Goal: Task Accomplishment & Management: Use online tool/utility

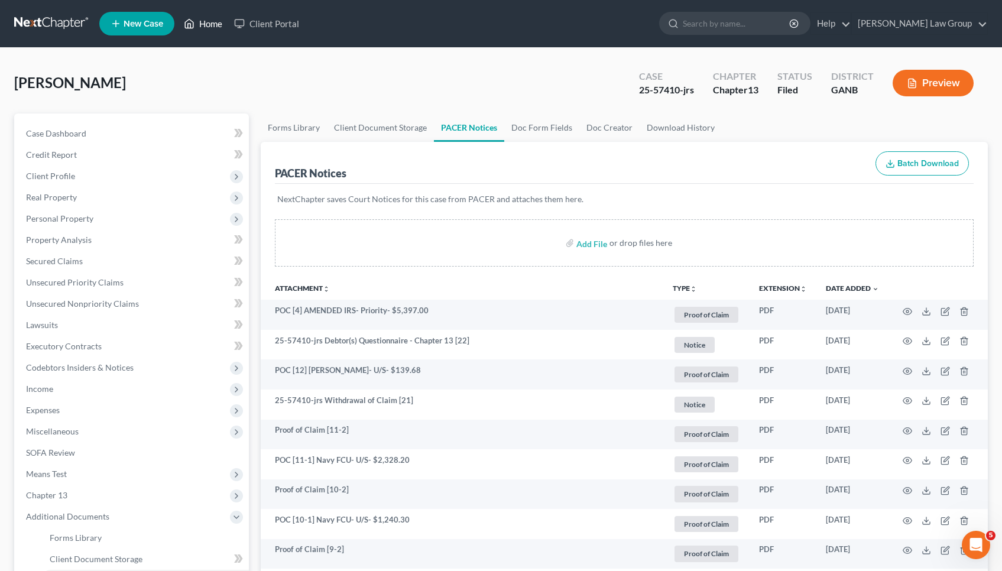
click at [208, 32] on link "Home" at bounding box center [203, 23] width 50 height 21
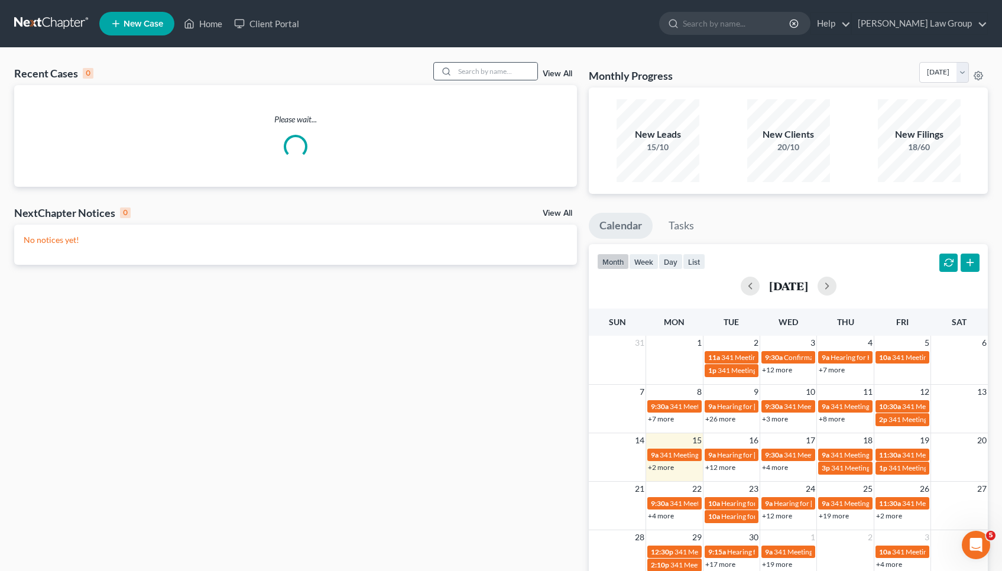
click at [495, 80] on div at bounding box center [485, 71] width 105 height 18
click at [495, 79] on input "search" at bounding box center [496, 71] width 83 height 17
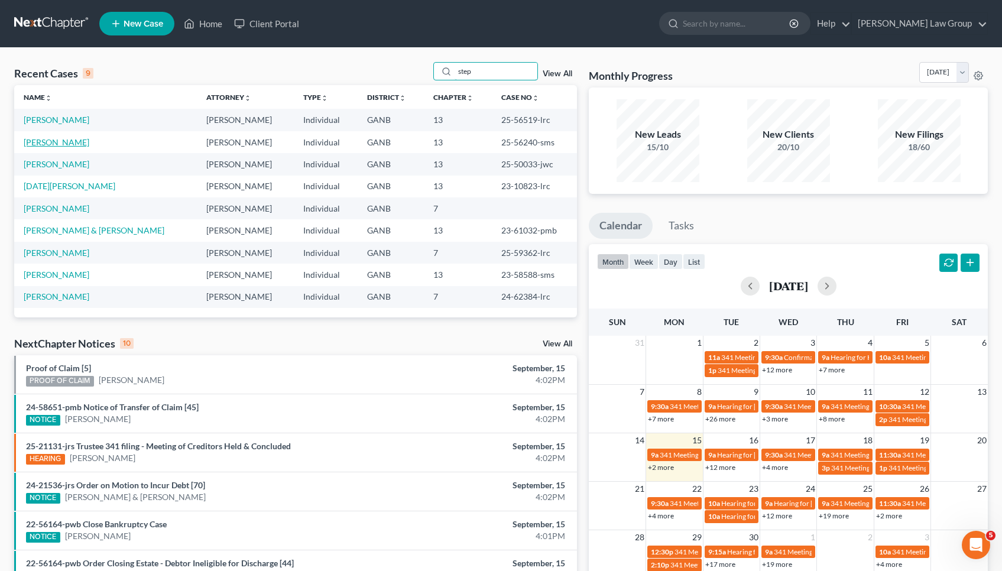
type input "step"
click at [69, 141] on link "[PERSON_NAME]" at bounding box center [57, 142] width 66 height 10
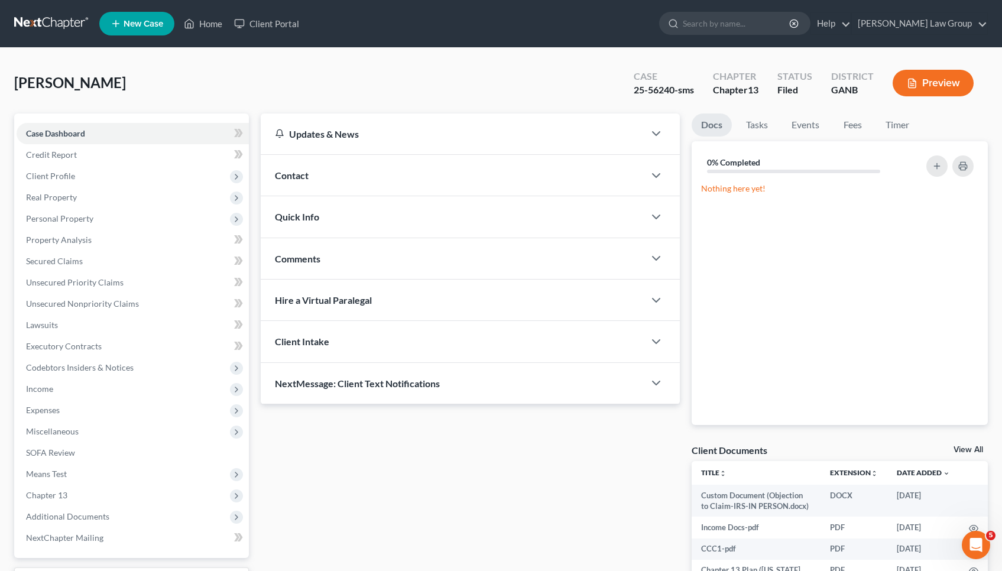
click at [660, 86] on div "25-56240-sms" at bounding box center [664, 90] width 60 height 14
copy div "56240"
click at [209, 28] on link "Home" at bounding box center [203, 23] width 50 height 21
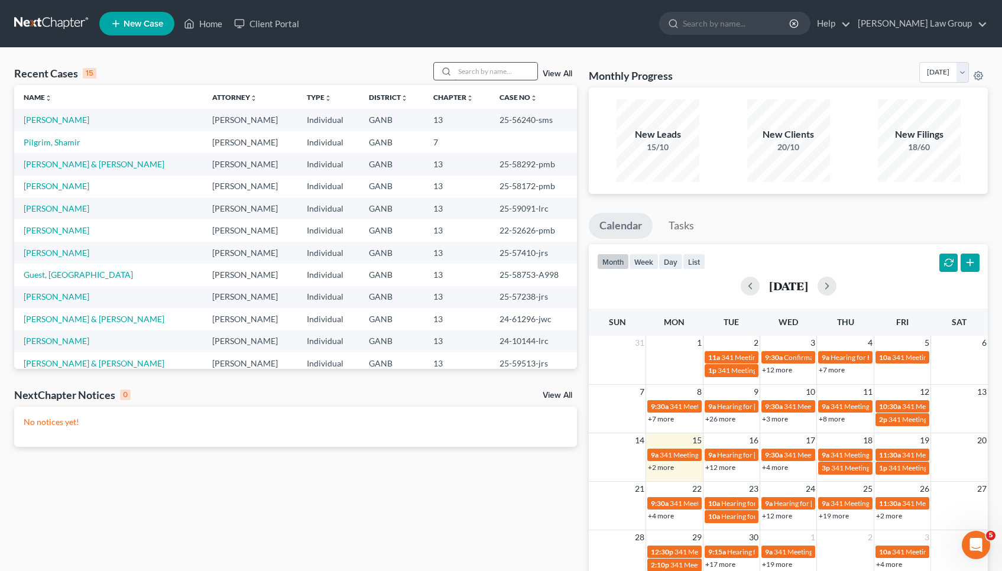
click at [486, 69] on input "search" at bounding box center [496, 71] width 83 height 17
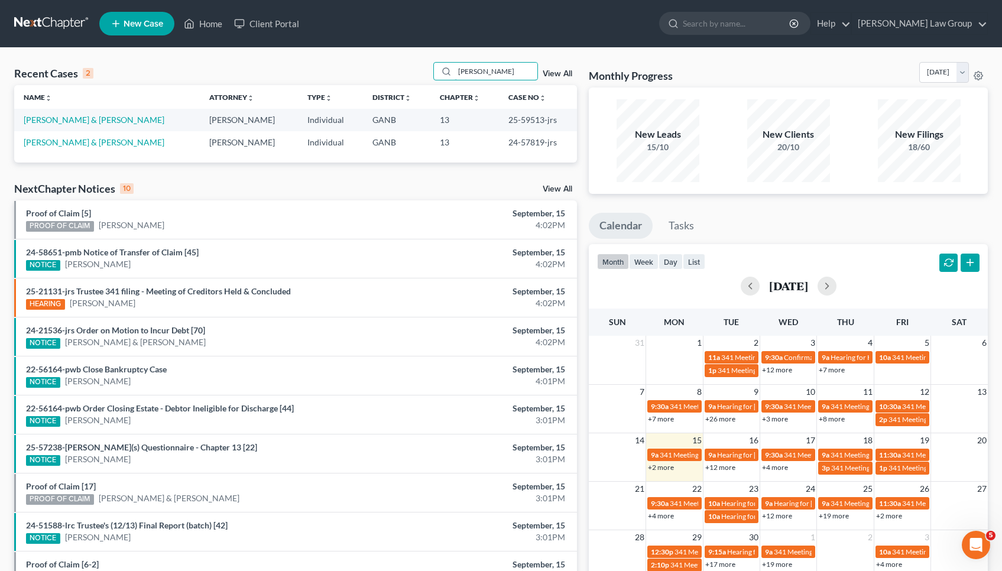
type input "[PERSON_NAME]"
click at [70, 120] on link "[PERSON_NAME] & [PERSON_NAME]" at bounding box center [94, 120] width 141 height 10
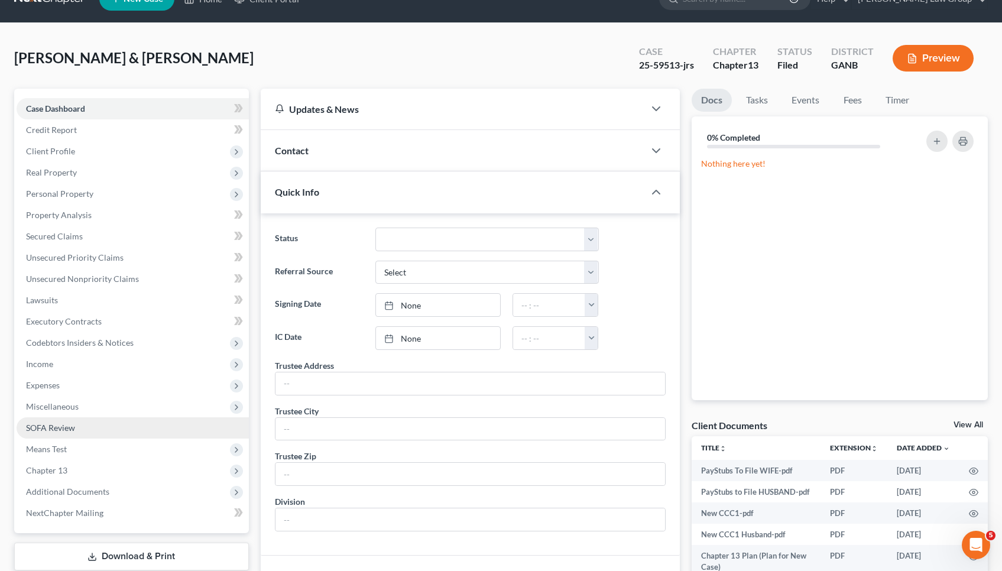
scroll to position [83, 0]
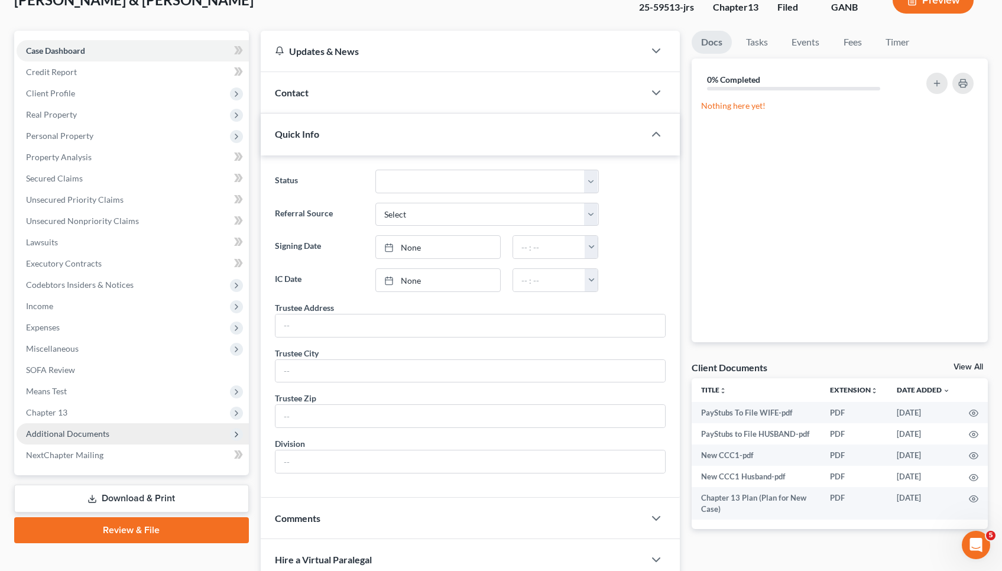
click at [166, 437] on span "Additional Documents" at bounding box center [133, 433] width 232 height 21
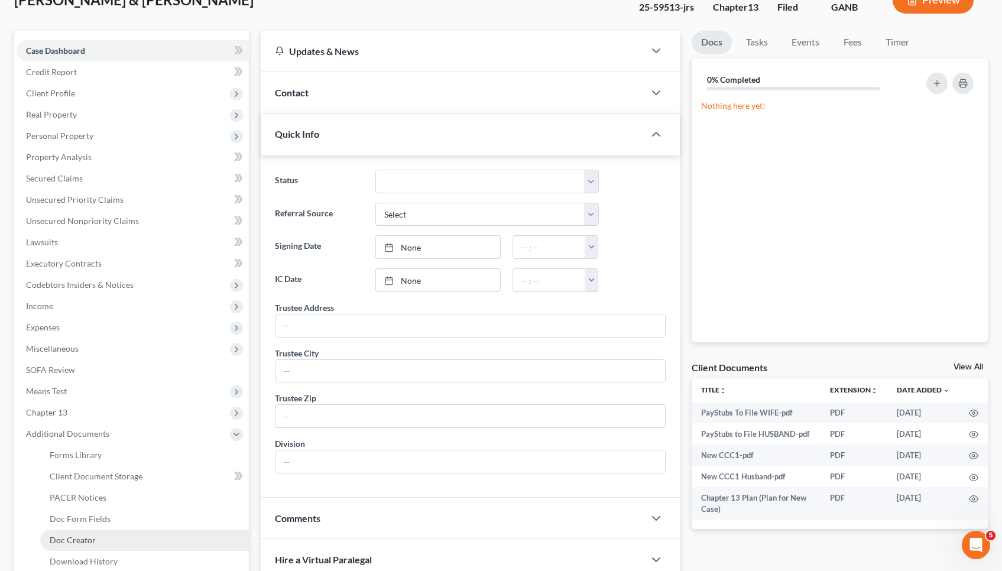
click at [136, 536] on link "Doc Creator" at bounding box center [144, 540] width 209 height 21
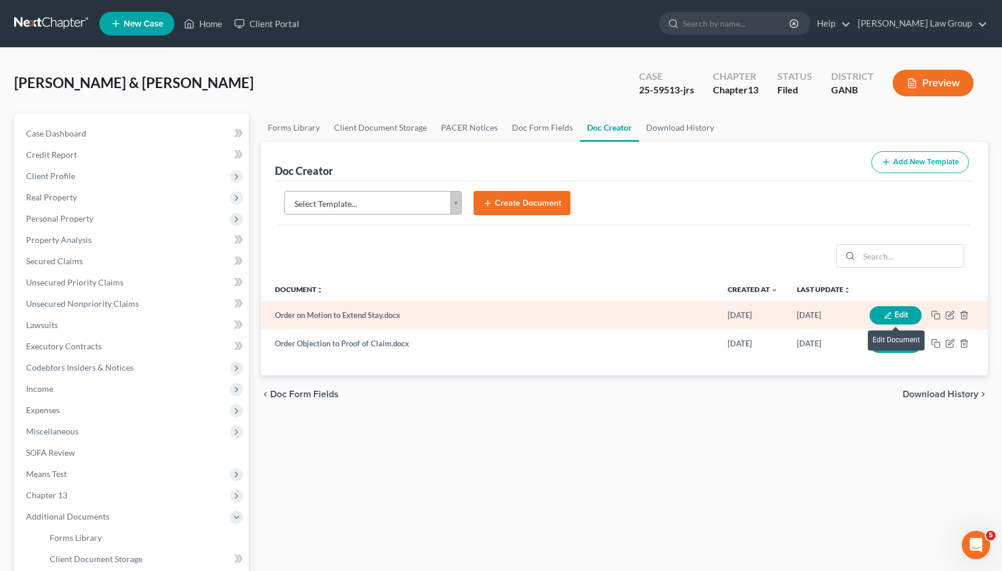
click at [885, 316] on icon "button" at bounding box center [888, 316] width 8 height 8
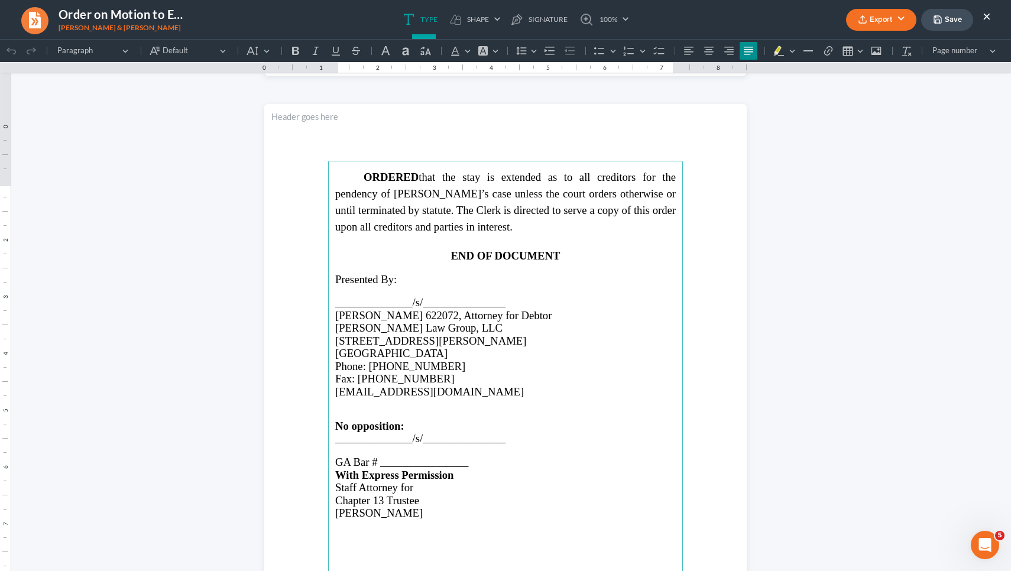
scroll to position [694, 0]
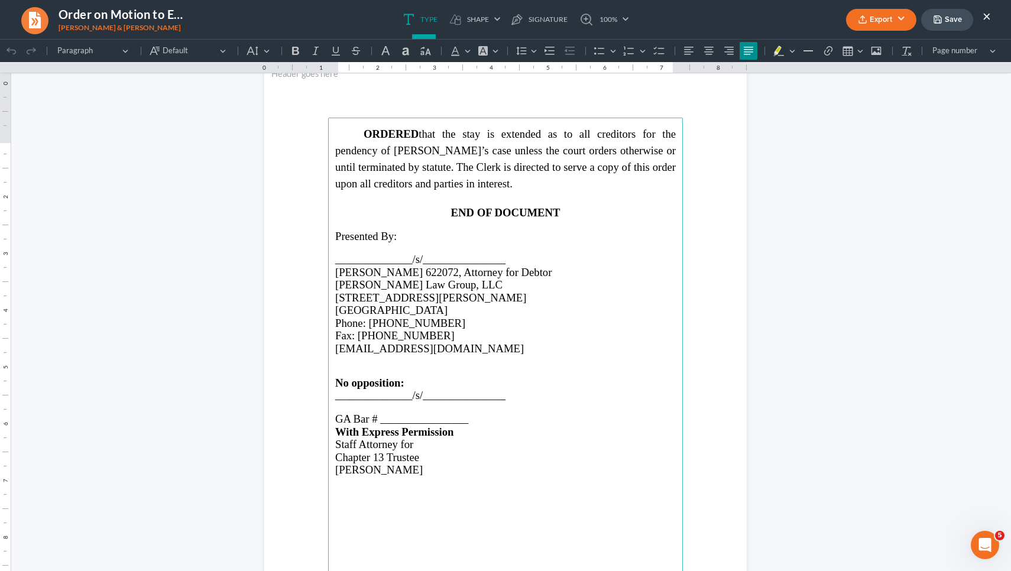
click at [422, 413] on p "Rich Text Editor, page-1-main" at bounding box center [505, 407] width 341 height 11
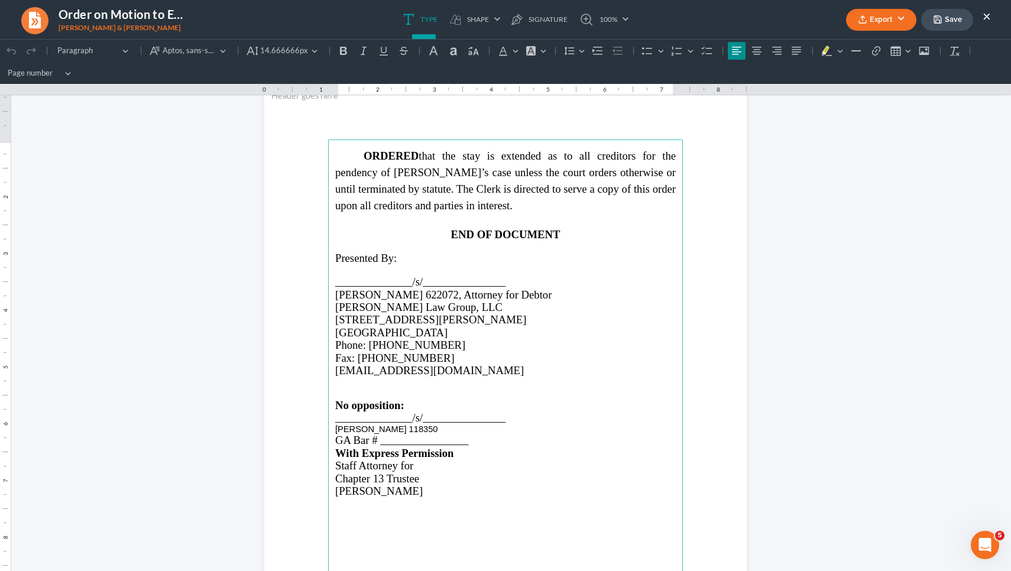
drag, startPoint x: 425, startPoint y: 424, endPoint x: 396, endPoint y: 422, distance: 29.1
click at [396, 425] on p "[PERSON_NAME] 118350" at bounding box center [505, 430] width 341 height 10
click at [400, 434] on span "GA Bar # ________________" at bounding box center [401, 440] width 133 height 12
click at [398, 436] on span "118350" at bounding box center [392, 440] width 29 height 9
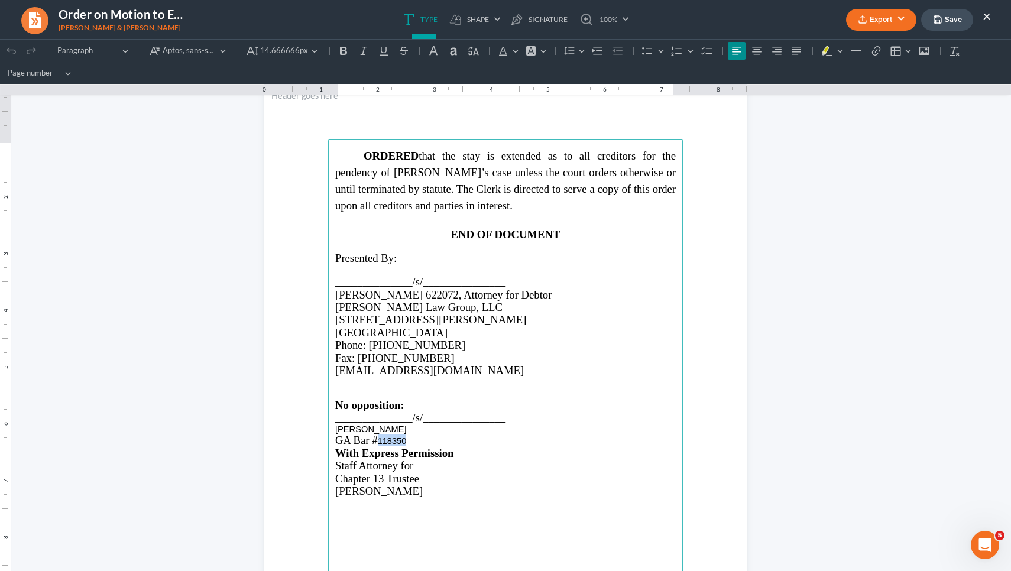
click at [398, 436] on span "118350" at bounding box center [392, 440] width 29 height 9
click at [277, 48] on span "14.666666px" at bounding box center [284, 51] width 48 height 12
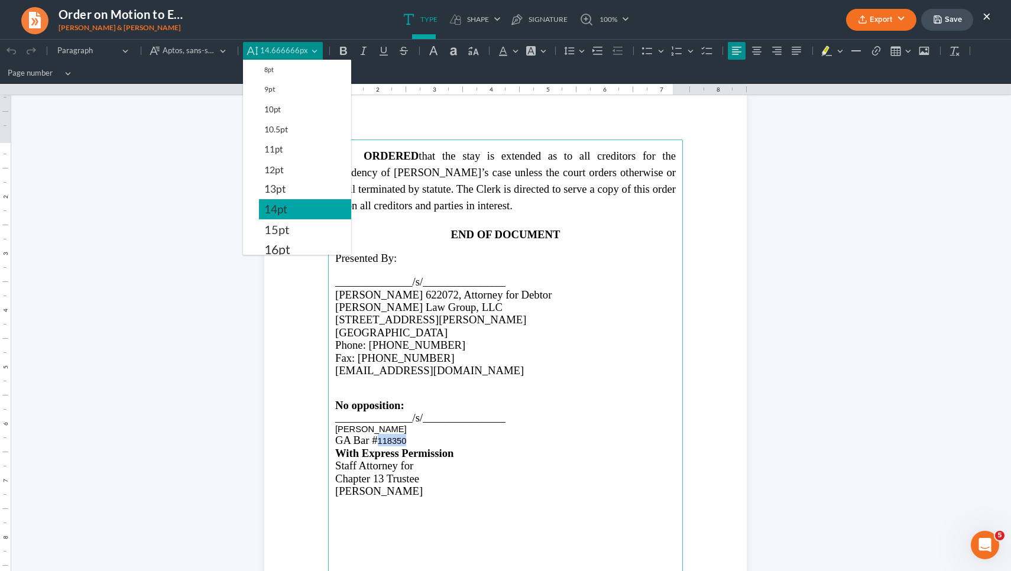
click at [281, 205] on span "14pt" at bounding box center [275, 209] width 23 height 14
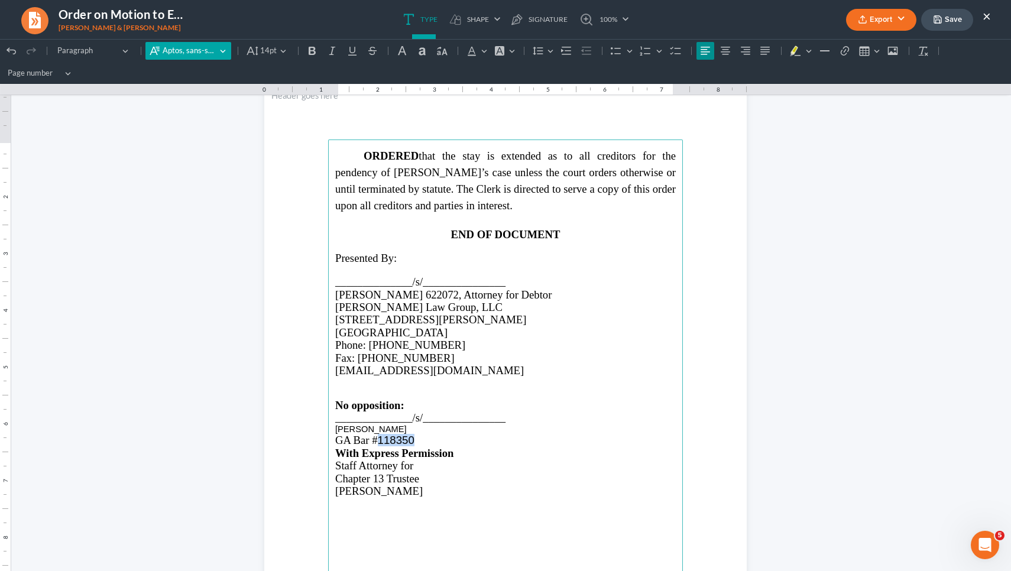
click at [209, 53] on span "Aptos, sans-serif" at bounding box center [190, 51] width 54 height 12
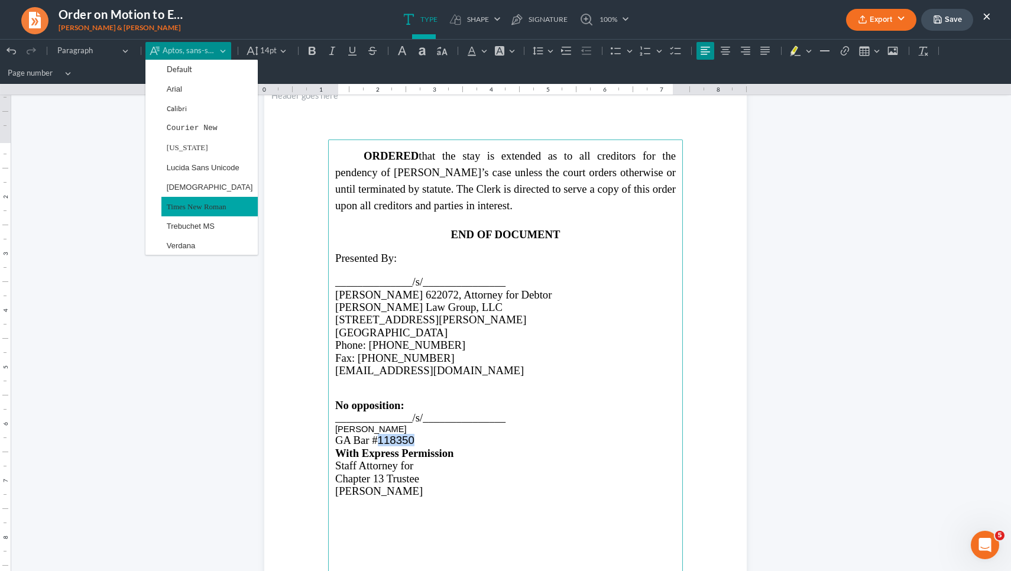
click at [219, 203] on span "Times New Roman" at bounding box center [197, 207] width 60 height 14
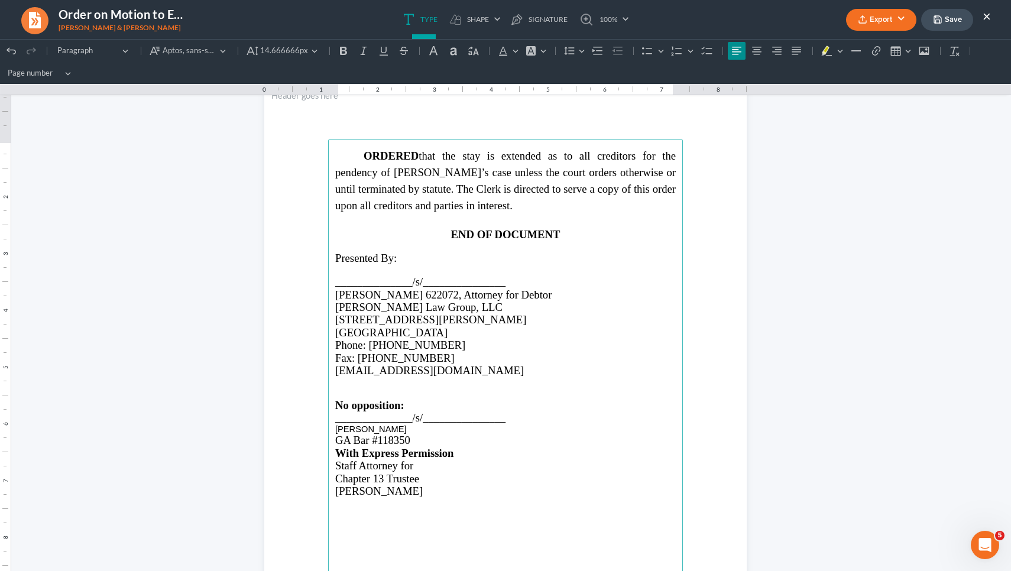
click at [348, 425] on span "[PERSON_NAME]" at bounding box center [371, 429] width 72 height 9
click at [216, 48] on button "Aptos, sans-serif Aptos, sans-serif" at bounding box center [187, 51] width 85 height 18
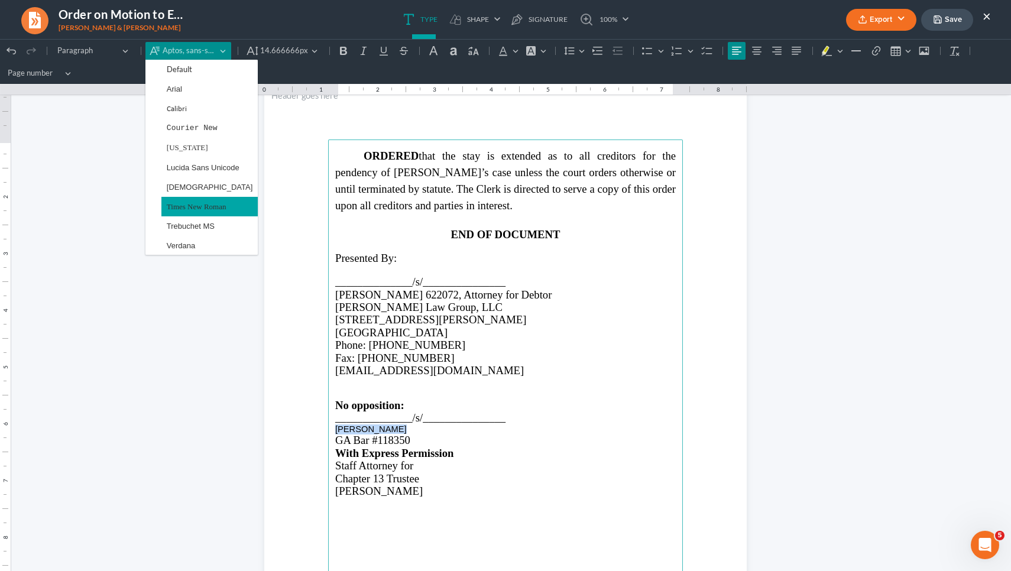
click at [208, 211] on span "Times New Roman" at bounding box center [197, 207] width 60 height 14
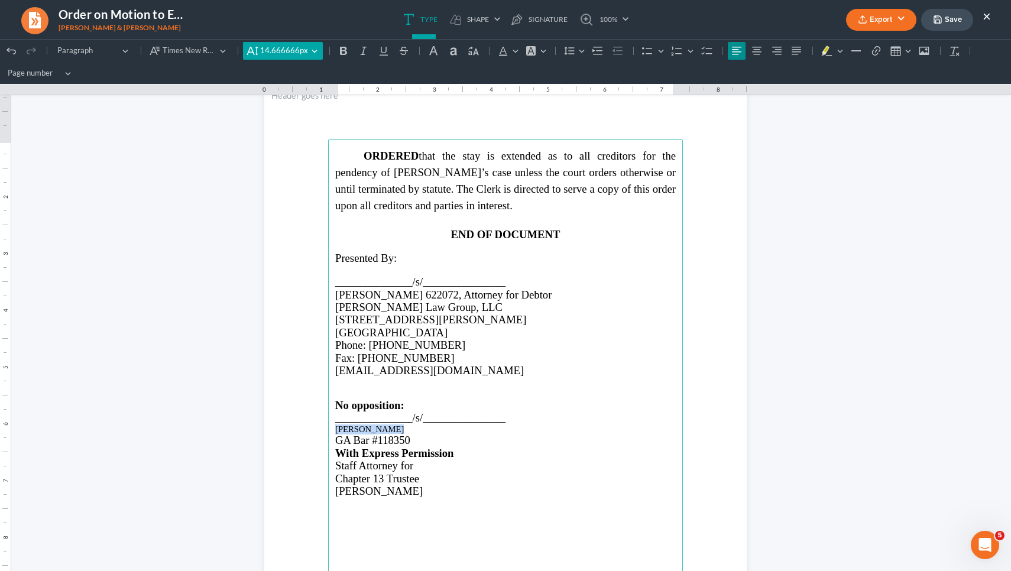
click at [283, 53] on span "14.666666px" at bounding box center [284, 51] width 48 height 12
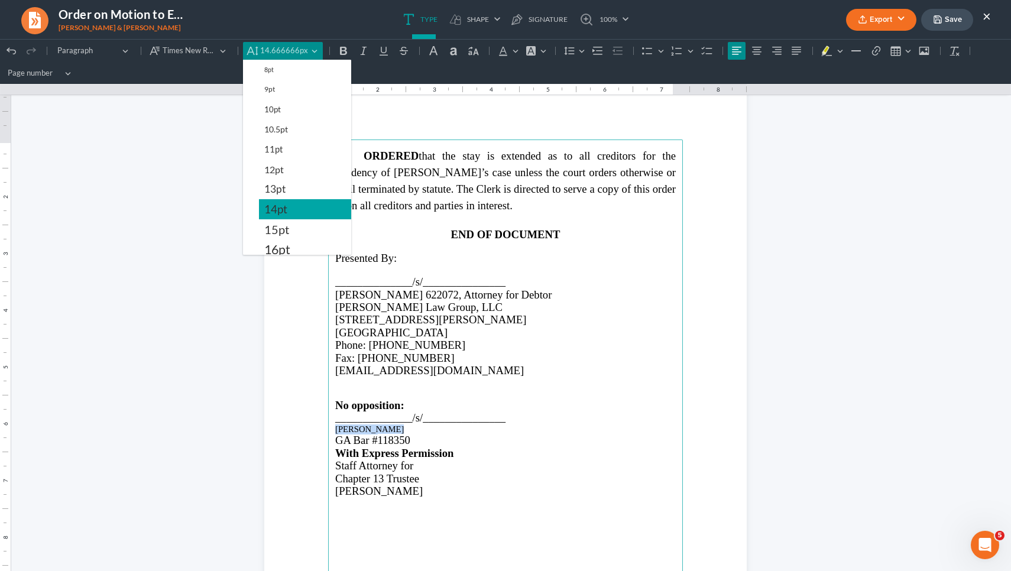
click at [284, 206] on span "14pt" at bounding box center [275, 209] width 23 height 14
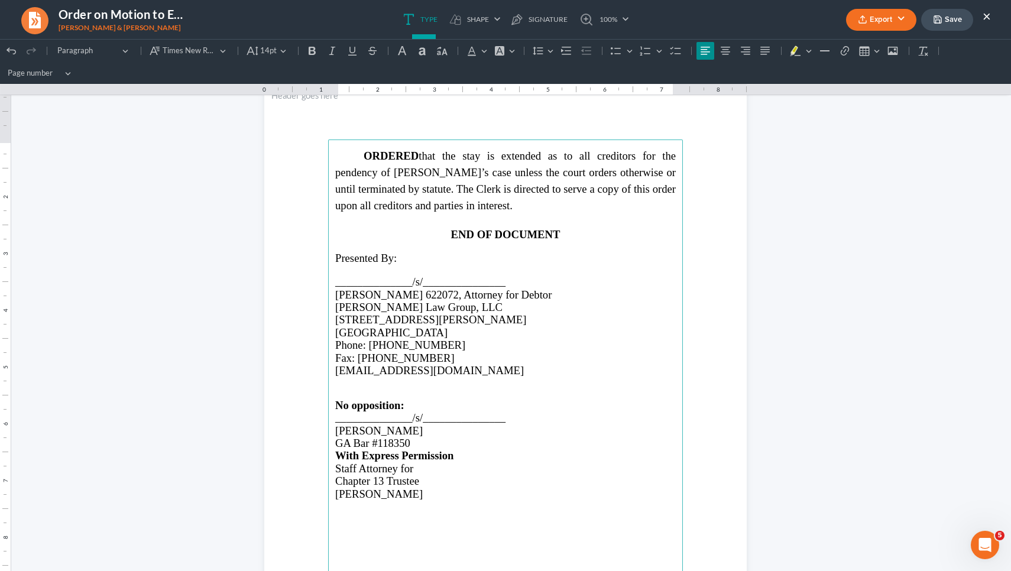
click at [278, 231] on section "ORDERED that the stay is extended as to all creditors for the pendency of [PERS…" at bounding box center [505, 395] width 482 height 624
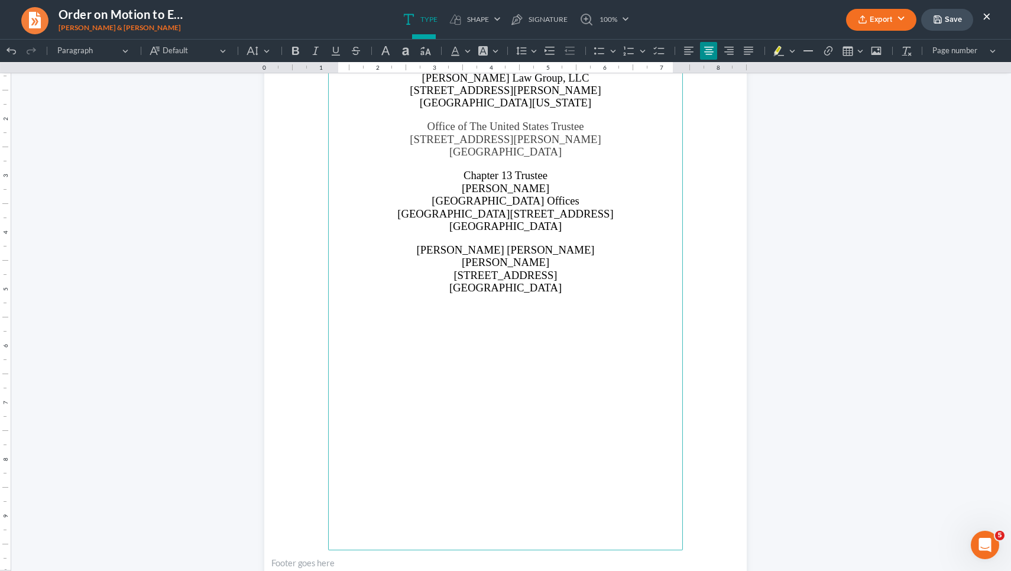
scroll to position [1413, 0]
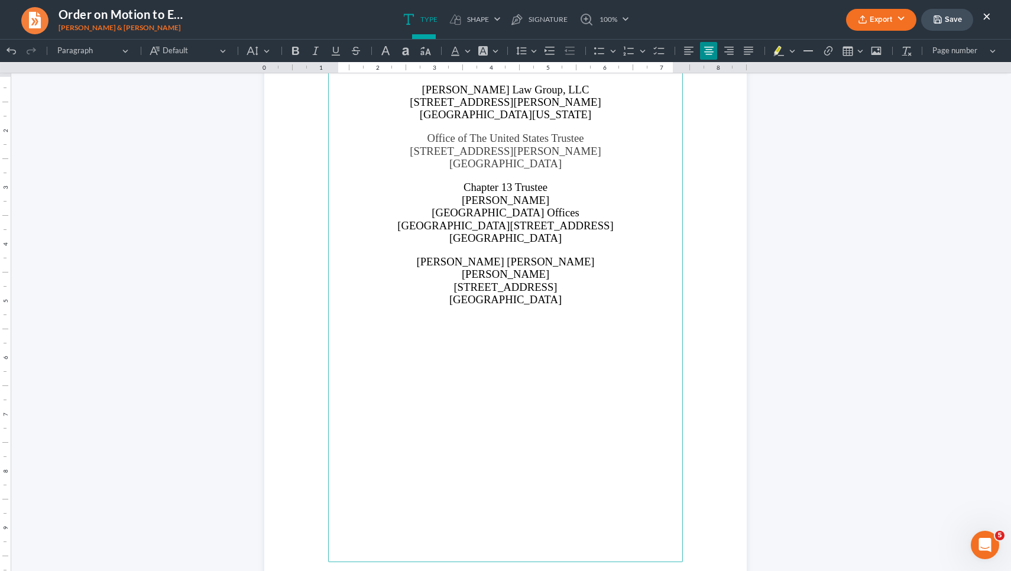
click at [950, 16] on button "Save" at bounding box center [947, 20] width 52 height 22
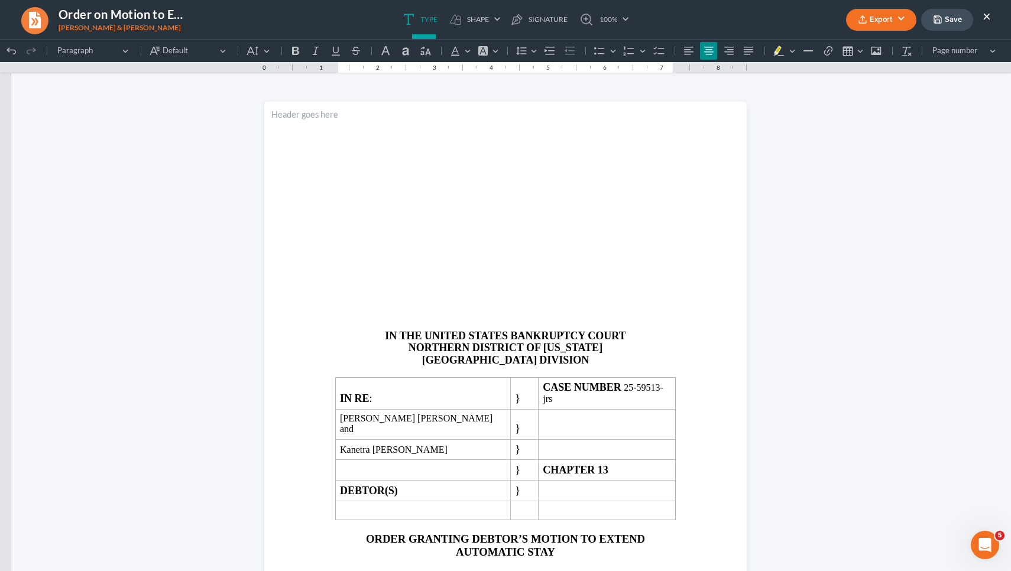
scroll to position [0, 0]
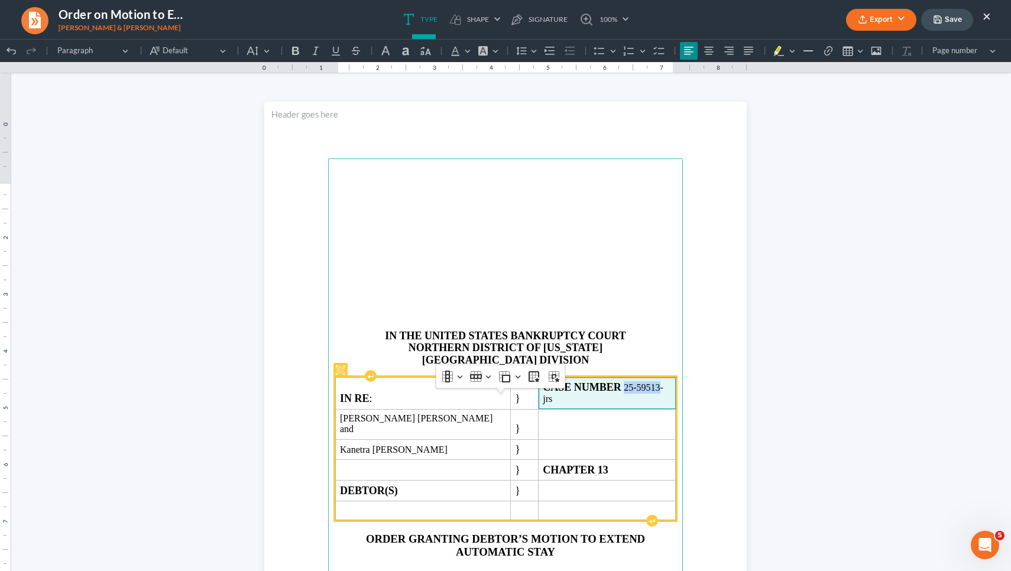
drag, startPoint x: 600, startPoint y: 407, endPoint x: 635, endPoint y: 405, distance: 34.9
click at [635, 404] on span "CASE NUMBER 25-59513-jrs" at bounding box center [607, 392] width 128 height 23
copy span "25-59513"
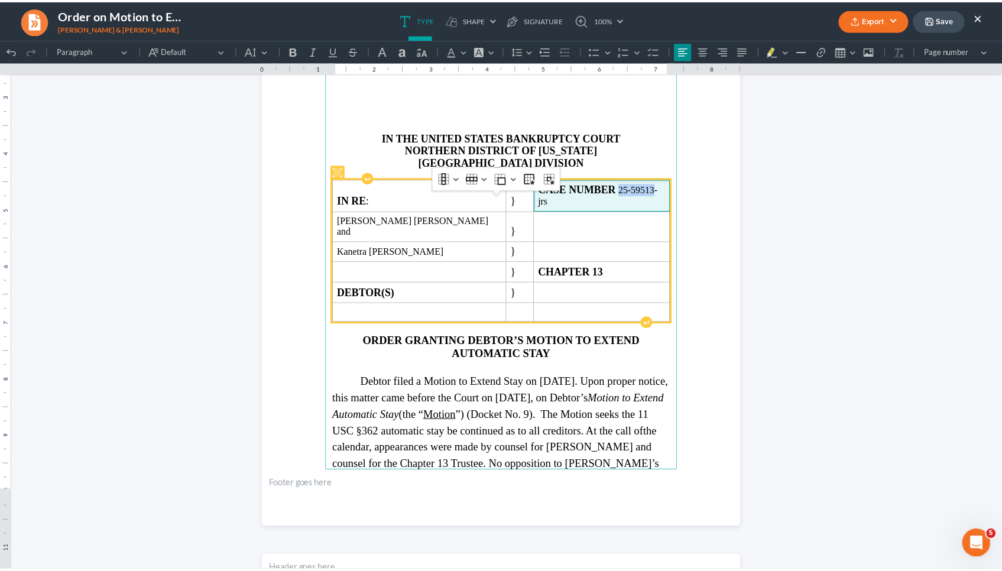
scroll to position [272, 0]
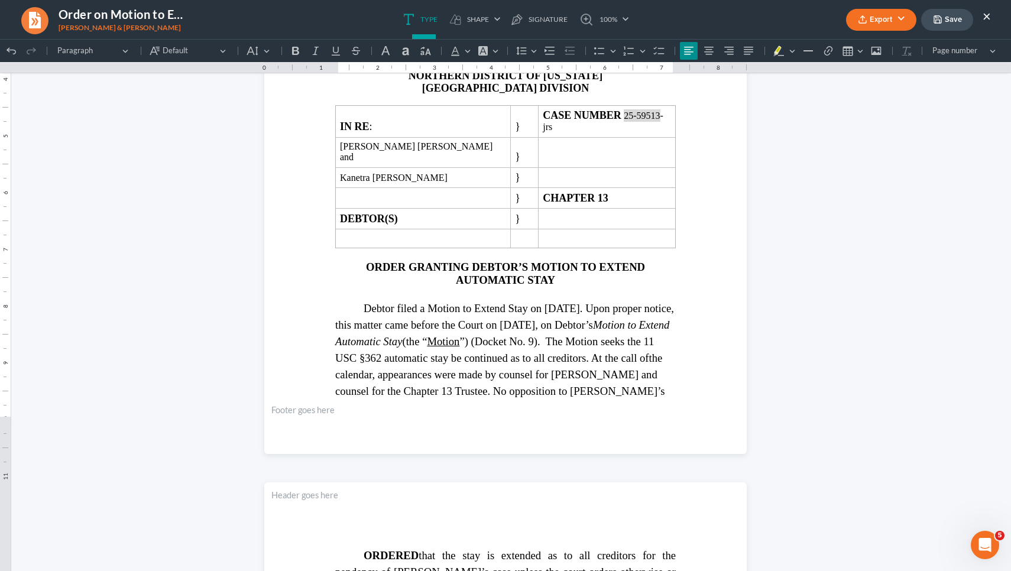
click at [933, 20] on icon "button" at bounding box center [937, 19] width 9 height 9
click at [853, 20] on button "Export" at bounding box center [881, 20] width 70 height 22
click at [852, 47] on link "PDF" at bounding box center [880, 47] width 92 height 20
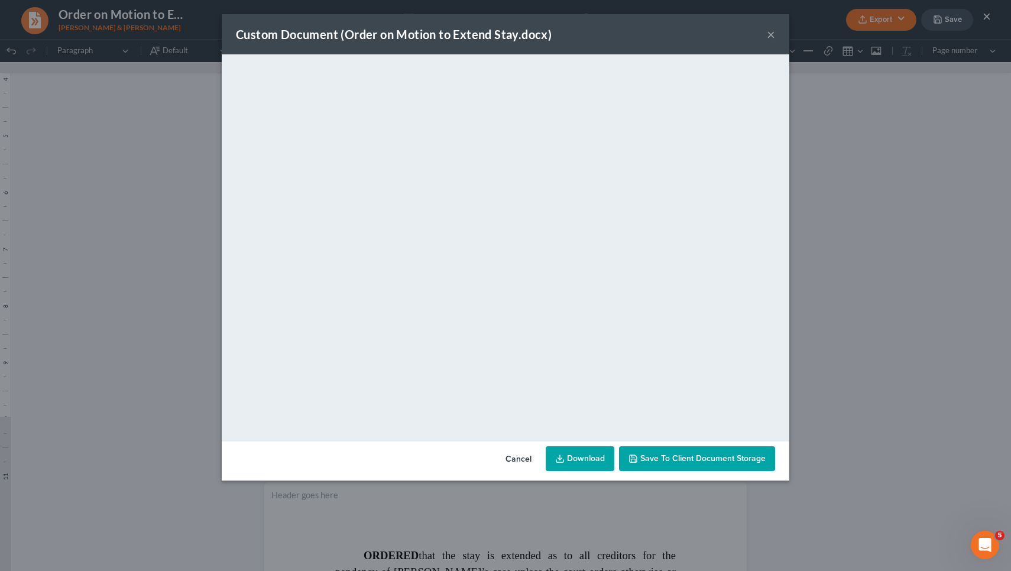
click at [772, 35] on button "×" at bounding box center [771, 34] width 8 height 14
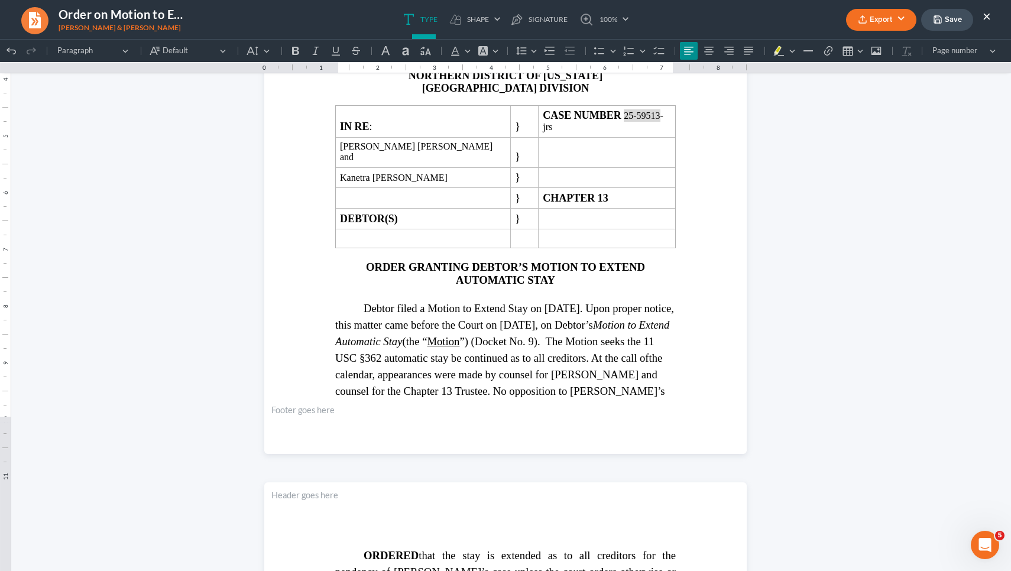
click at [987, 17] on button "×" at bounding box center [987, 16] width 8 height 14
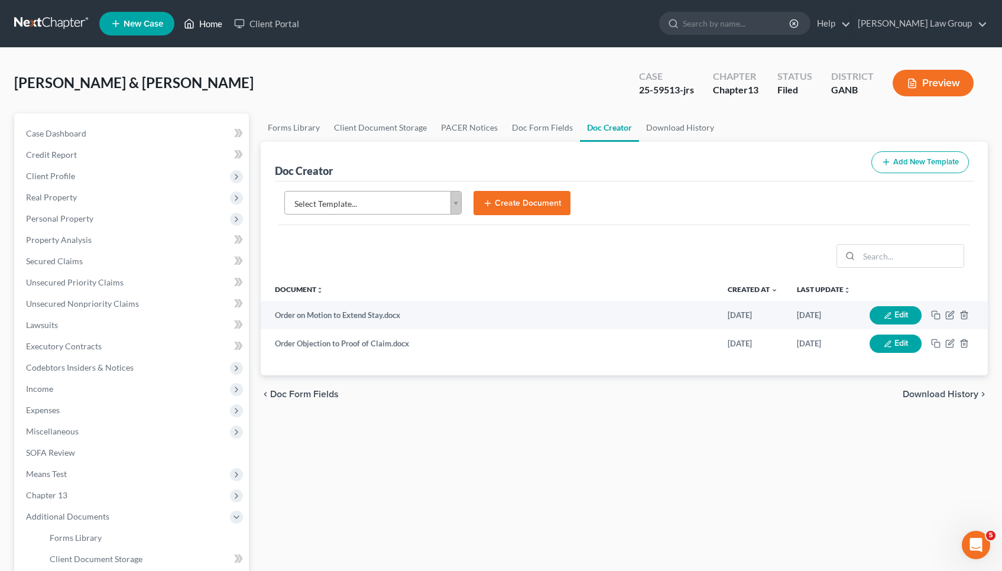
click at [212, 25] on link "Home" at bounding box center [203, 23] width 50 height 21
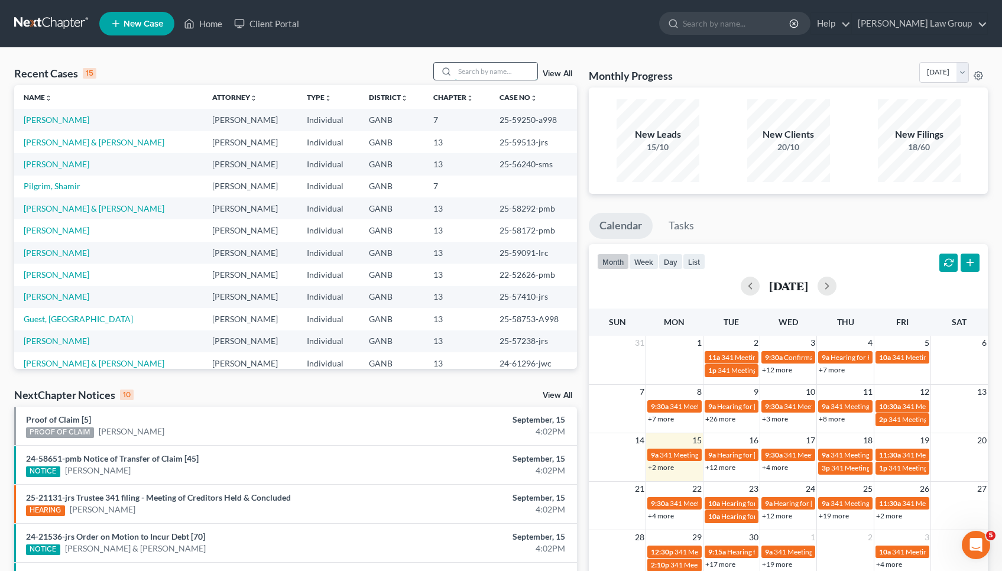
click at [493, 69] on input "search" at bounding box center [496, 71] width 83 height 17
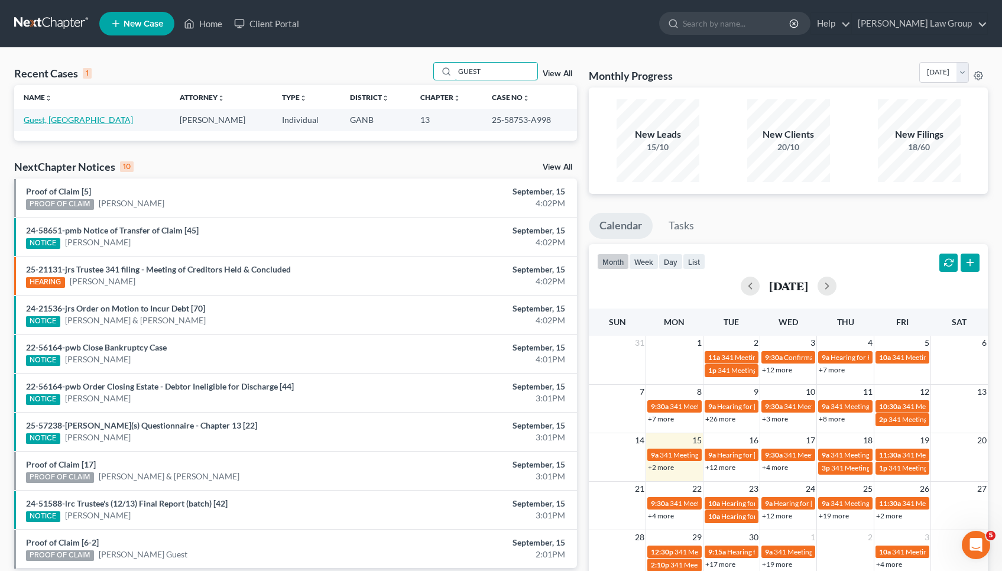
type input "GUEST"
click at [54, 119] on link "Guest, [GEOGRAPHIC_DATA]" at bounding box center [78, 120] width 109 height 10
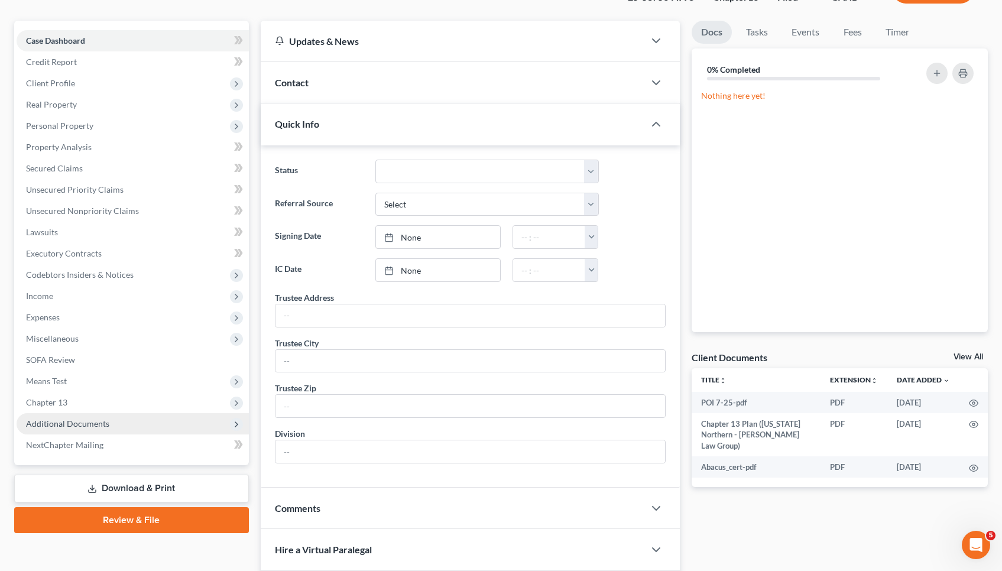
scroll to position [161, 0]
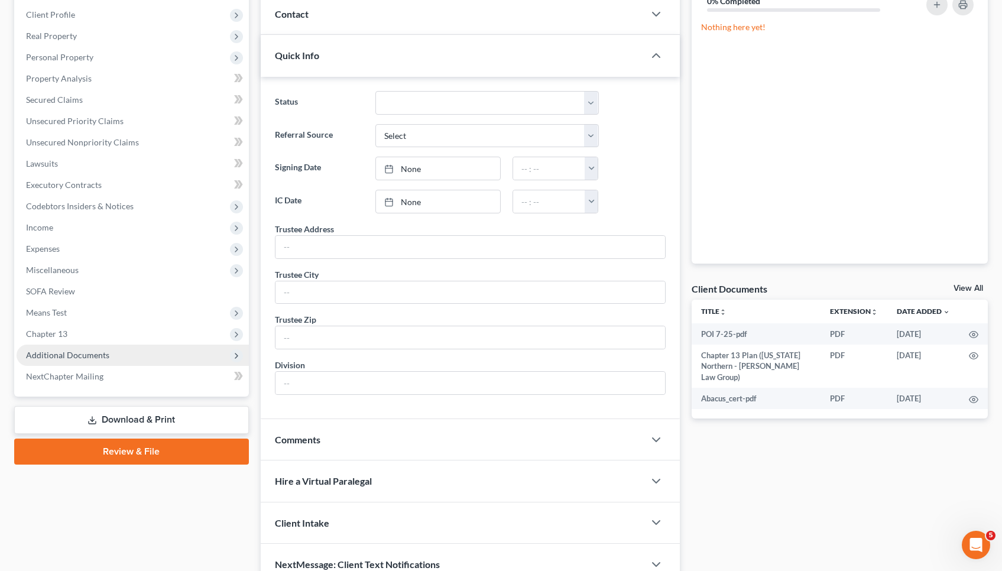
click at [93, 363] on span "Additional Documents" at bounding box center [133, 355] width 232 height 21
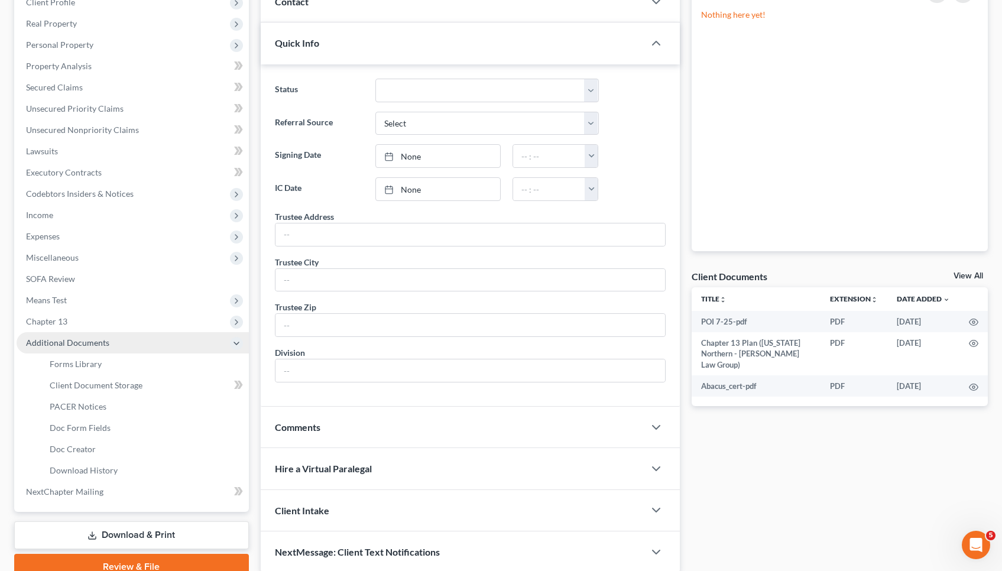
scroll to position [225, 1]
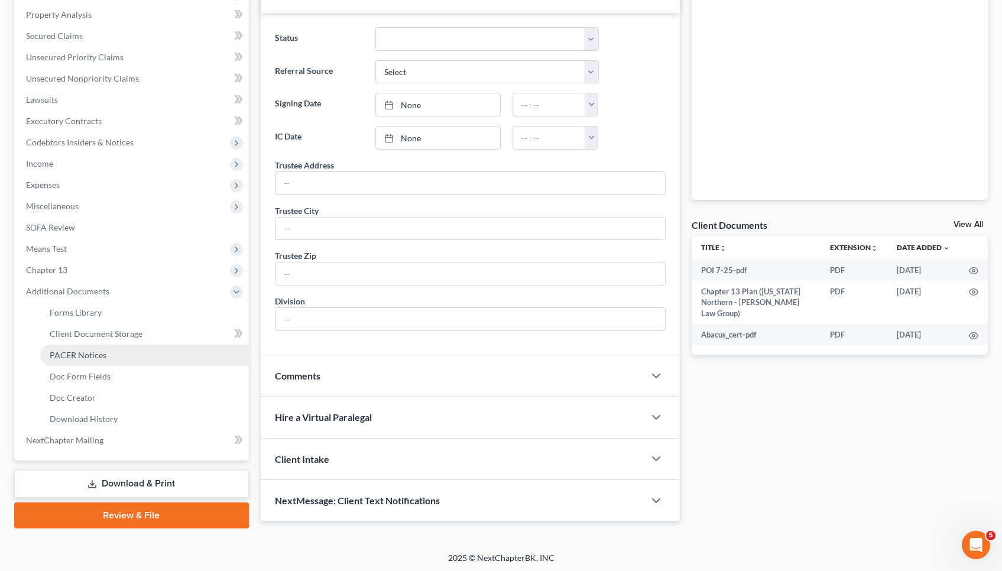
click at [92, 354] on span "PACER Notices" at bounding box center [78, 355] width 57 height 10
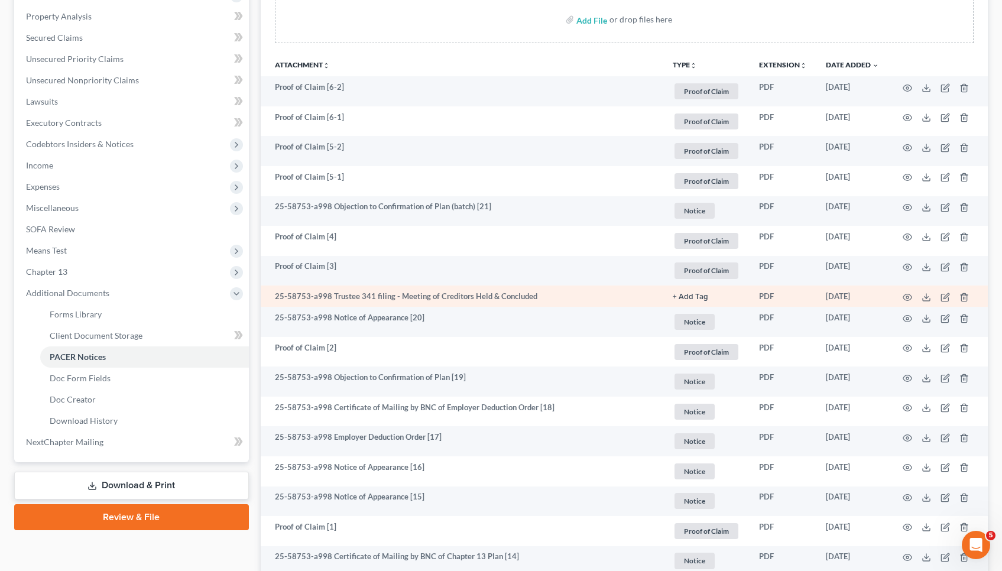
scroll to position [228, 0]
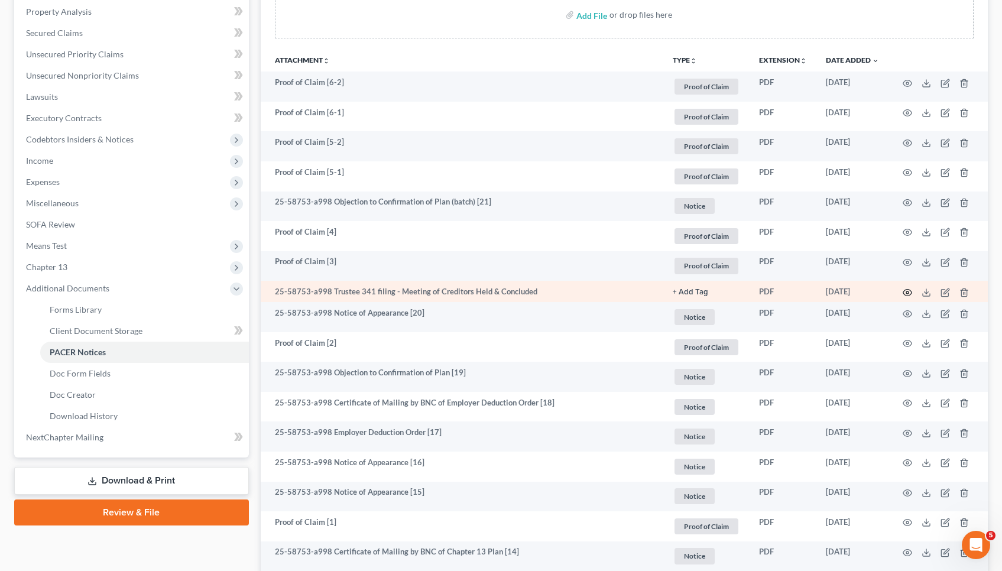
click at [908, 290] on icon "button" at bounding box center [907, 292] width 9 height 9
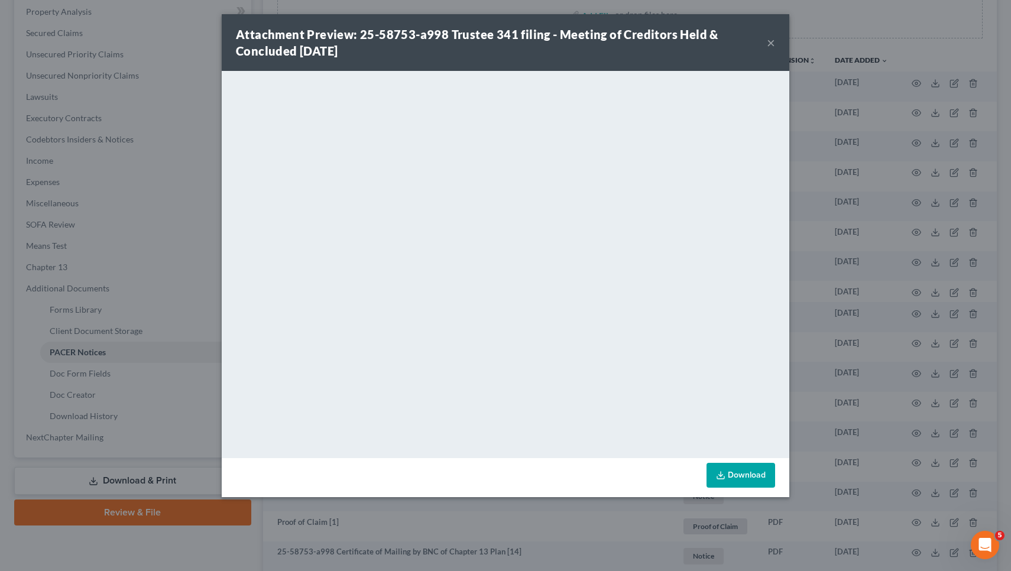
click at [772, 42] on button "×" at bounding box center [771, 42] width 8 height 14
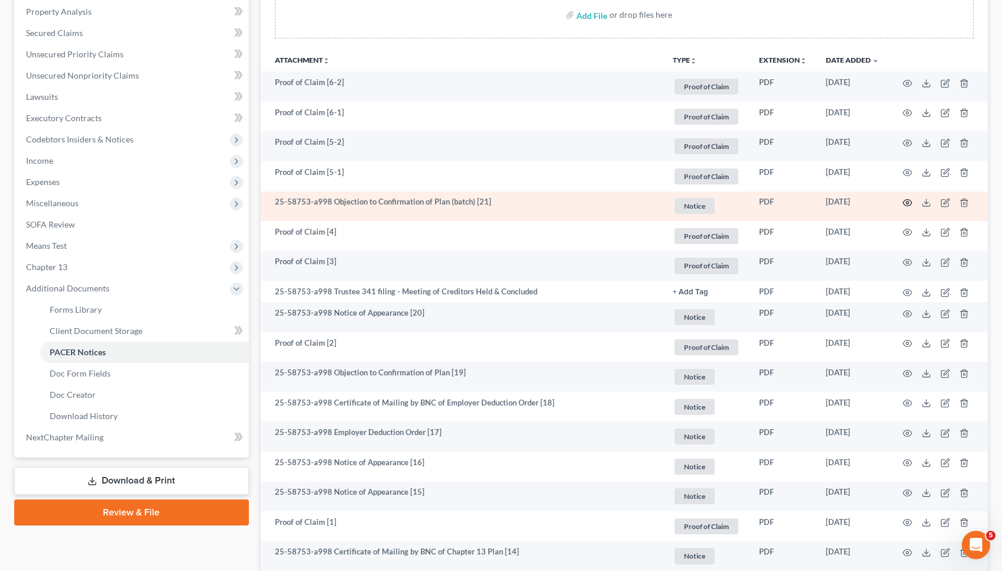
click at [908, 203] on icon "button" at bounding box center [907, 202] width 9 height 9
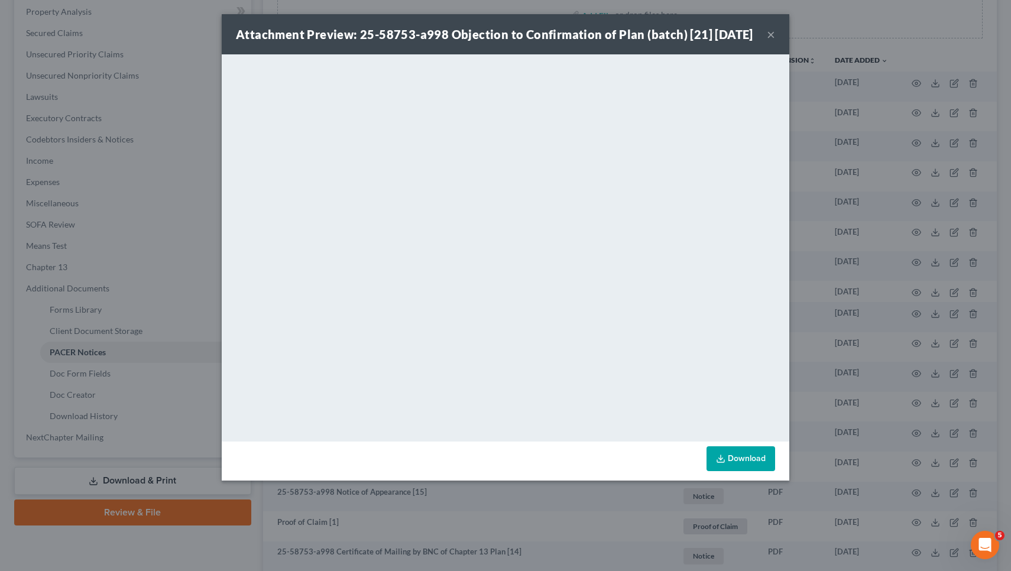
click at [770, 41] on button "×" at bounding box center [771, 34] width 8 height 14
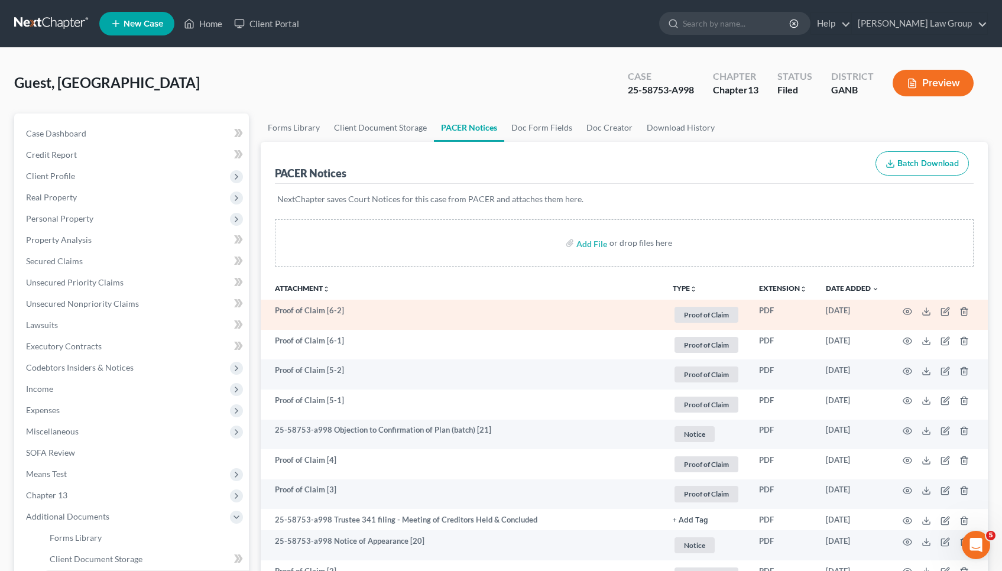
scroll to position [0, 0]
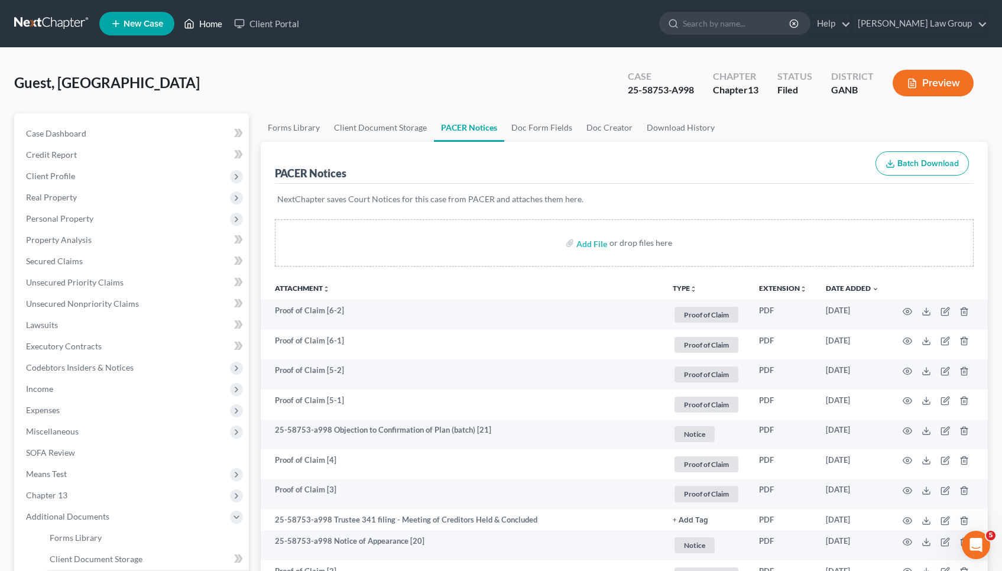
click at [221, 21] on link "Home" at bounding box center [203, 23] width 50 height 21
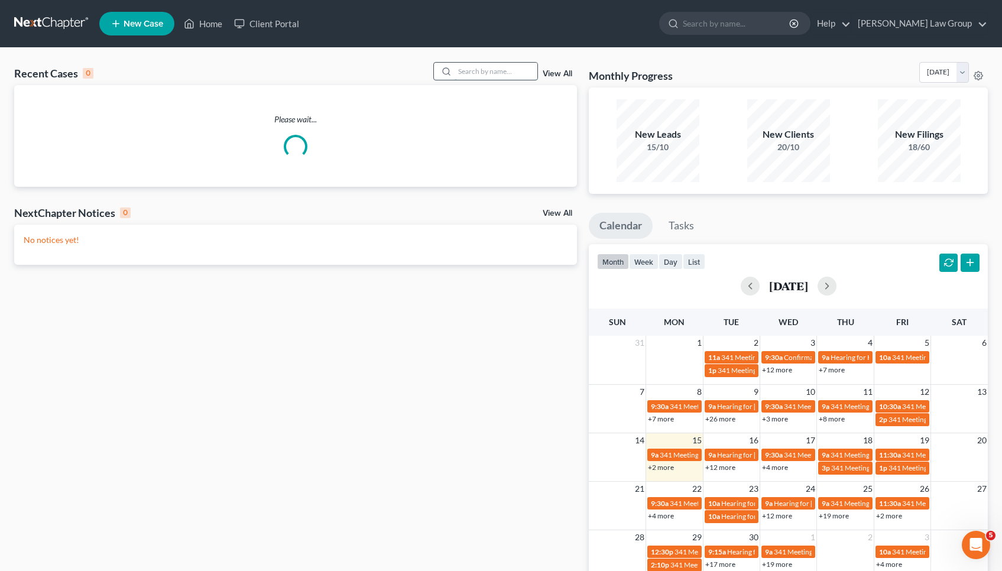
click at [489, 66] on input "search" at bounding box center [496, 71] width 83 height 17
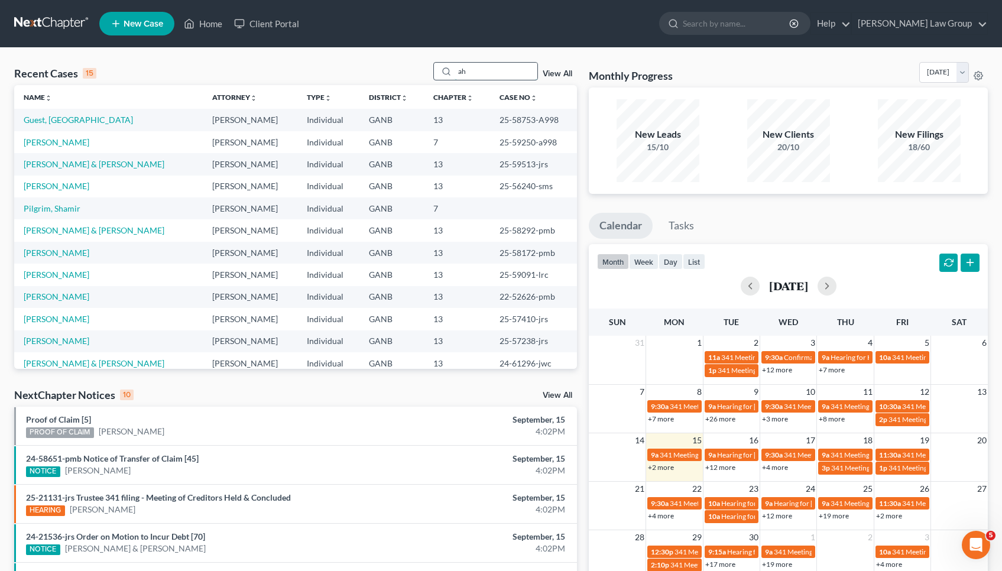
type input "a"
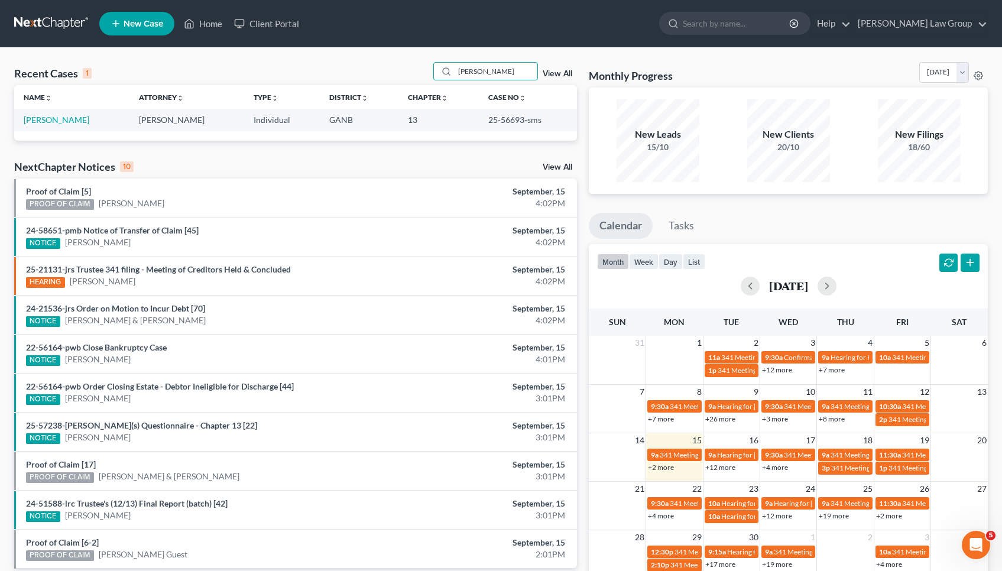
drag, startPoint x: 489, startPoint y: 64, endPoint x: 510, endPoint y: 119, distance: 59.0
click at [510, 119] on td "25-56693-sms" at bounding box center [528, 120] width 98 height 22
copy td "56693"
drag, startPoint x: 498, startPoint y: 67, endPoint x: 427, endPoint y: 65, distance: 71.6
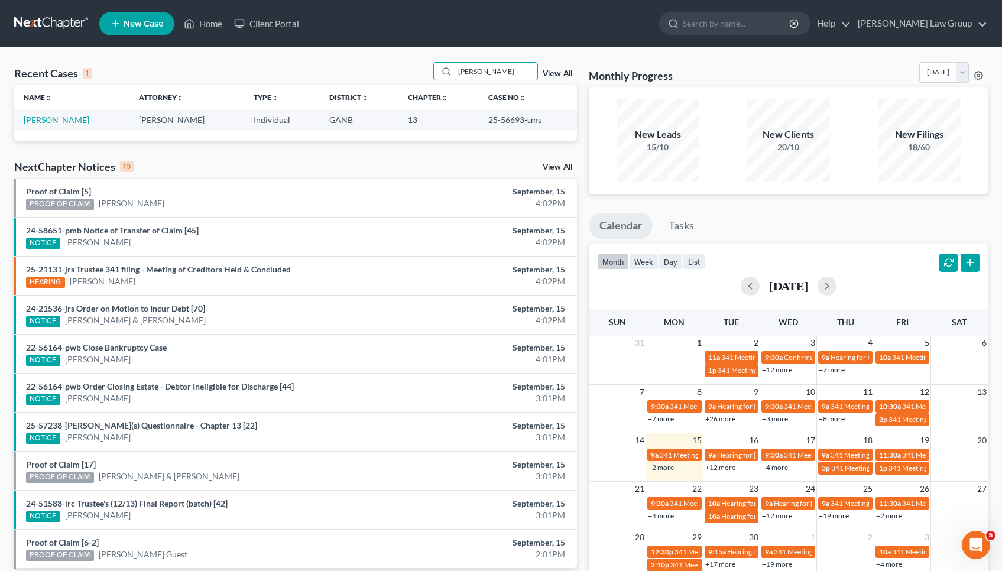
click at [427, 65] on div "Recent Cases 1 [PERSON_NAME] View All" at bounding box center [295, 73] width 563 height 23
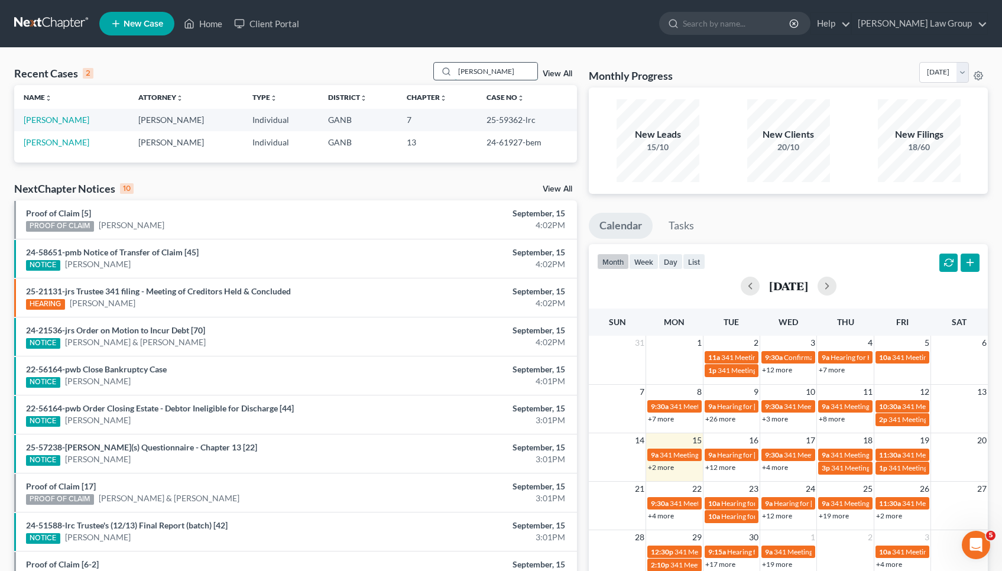
click at [491, 69] on input "[PERSON_NAME]" at bounding box center [496, 71] width 83 height 17
type input "[PERSON_NAME]"
